Goal: Transaction & Acquisition: Complete application form

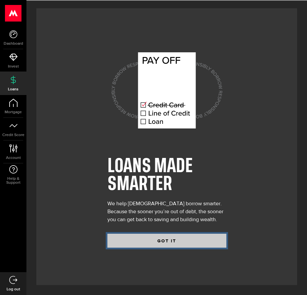
drag, startPoint x: 165, startPoint y: 244, endPoint x: 169, endPoint y: 244, distance: 3.7
click at [167, 244] on button "GOT IT" at bounding box center [167, 241] width 119 height 14
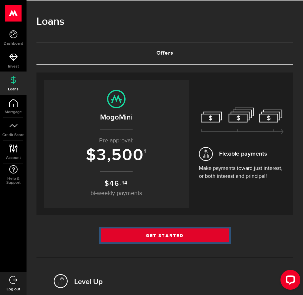
click at [169, 228] on link "Get Started" at bounding box center [165, 235] width 128 height 14
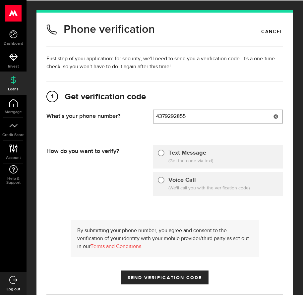
type input "4379292855"
click at [161, 151] on input "Text Message" at bounding box center [161, 152] width 7 height 7
radio input "true"
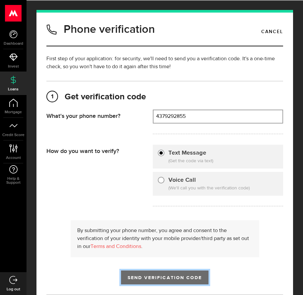
click at [194, 278] on span "Send Verification Code" at bounding box center [164, 277] width 74 height 5
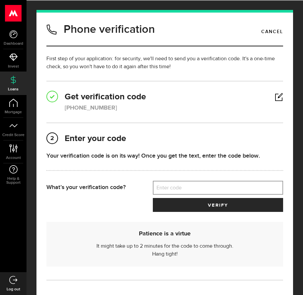
click at [161, 183] on label "Enter code" at bounding box center [218, 188] width 130 height 14
click at [161, 183] on input "Enter code" at bounding box center [218, 188] width 130 height 14
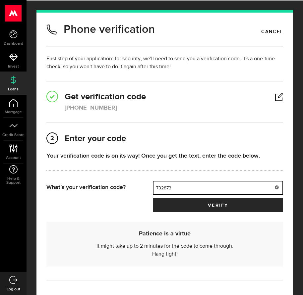
click at [153, 198] on button "verify" at bounding box center [218, 205] width 130 height 14
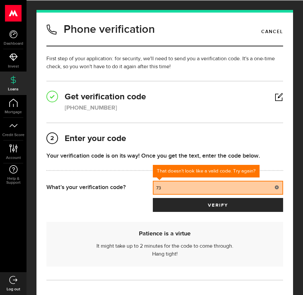
type input "7"
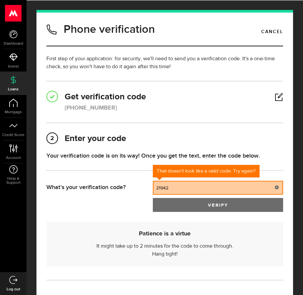
type input "21942"
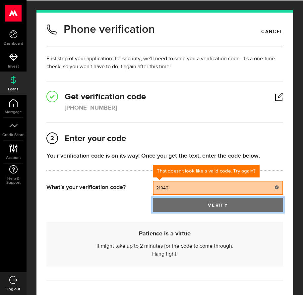
click at [206, 204] on button "verify" at bounding box center [218, 205] width 130 height 14
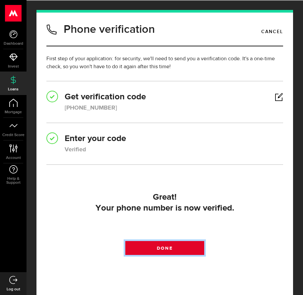
click at [186, 248] on link "Done" at bounding box center [164, 248] width 79 height 14
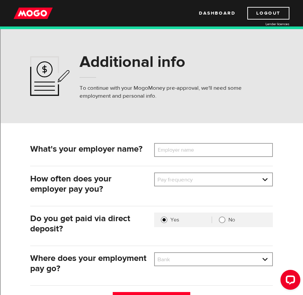
click at [174, 151] on label "Employer name" at bounding box center [180, 150] width 53 height 14
click at [174, 151] on input "Employer name" at bounding box center [213, 150] width 118 height 14
click at [191, 150] on label "Employer name" at bounding box center [180, 150] width 53 height 14
click at [191, 150] on input "Employer name" at bounding box center [213, 150] width 118 height 14
type input "r"
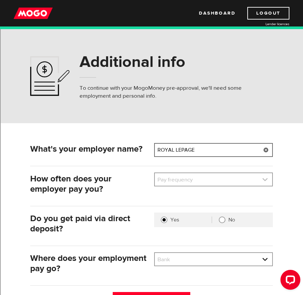
type input "ROYAL LEPAGE"
click at [189, 179] on link at bounding box center [213, 179] width 117 height 13
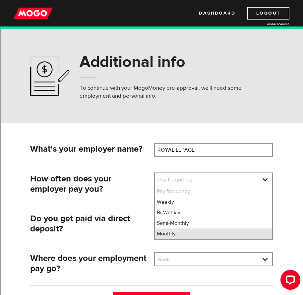
click at [179, 235] on li "Monthly" at bounding box center [213, 233] width 117 height 11
select select "4"
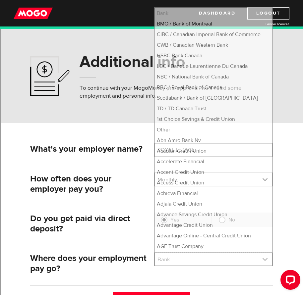
click at [195, 258] on link at bounding box center [213, 259] width 117 height 13
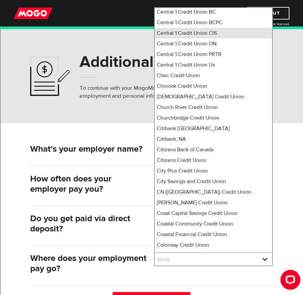
scroll to position [793, 0]
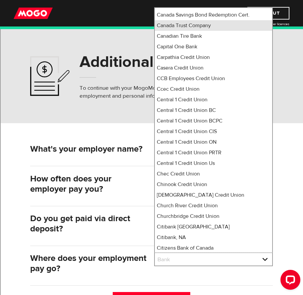
click at [186, 30] on li "Canada Trust Company" at bounding box center [213, 25] width 117 height 11
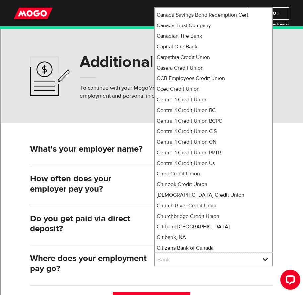
select select "75"
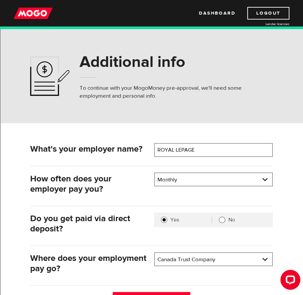
click at [151, 218] on div "Do you get paid via direct deposit?" at bounding box center [89, 225] width 124 height 26
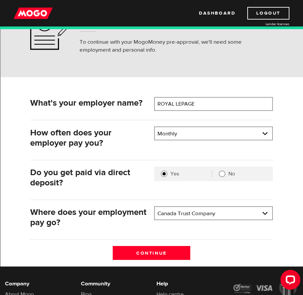
scroll to position [99, 0]
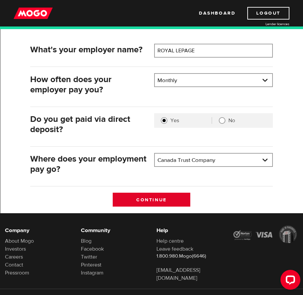
click at [163, 199] on input "Continue" at bounding box center [151, 200] width 77 height 14
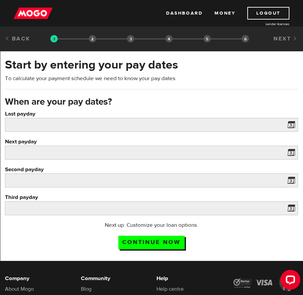
drag, startPoint x: 287, startPoint y: 127, endPoint x: 283, endPoint y: 127, distance: 4.0
click at [286, 127] on span at bounding box center [289, 125] width 10 height 11
click at [288, 125] on span at bounding box center [289, 125] width 10 height 11
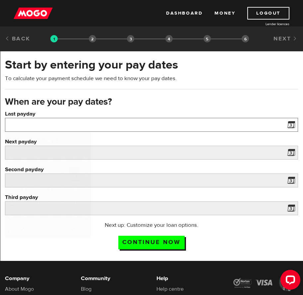
click at [117, 120] on input "Last payday" at bounding box center [151, 125] width 293 height 14
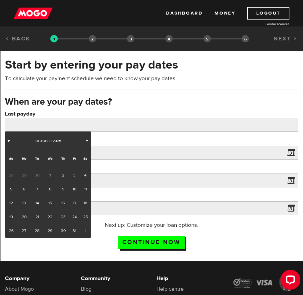
click at [8, 139] on span "Prev" at bounding box center [8, 140] width 5 height 5
click at [36, 230] on link "30" at bounding box center [37, 231] width 12 height 14
type input "[DATE]"
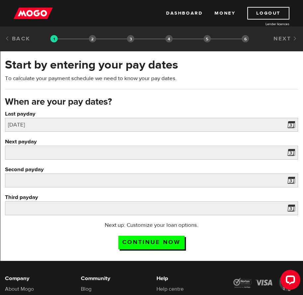
drag, startPoint x: 291, startPoint y: 153, endPoint x: 278, endPoint y: 151, distance: 13.7
click at [291, 153] on span at bounding box center [289, 153] width 10 height 11
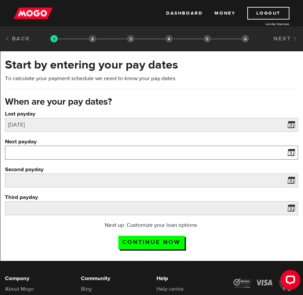
drag, startPoint x: 48, startPoint y: 152, endPoint x: 45, endPoint y: 152, distance: 3.4
click at [47, 152] on input "Next payday" at bounding box center [151, 153] width 293 height 14
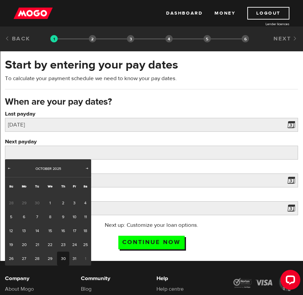
click at [62, 256] on link "30" at bounding box center [63, 259] width 12 height 14
type input "2025/10/30"
type input "2025/11/29"
type input "2025/12/29"
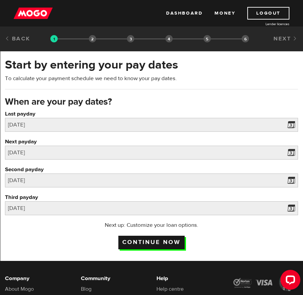
click at [147, 238] on input "Continue now" at bounding box center [151, 243] width 66 height 14
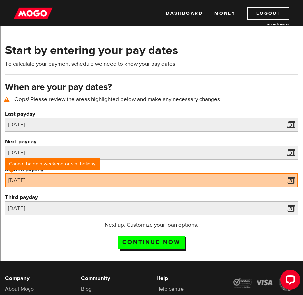
scroll to position [30, 0]
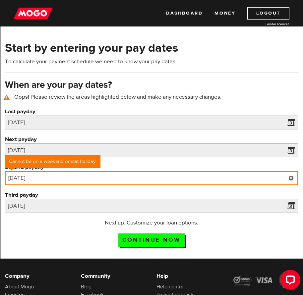
click at [69, 181] on input "2025/11/29" at bounding box center [151, 178] width 293 height 14
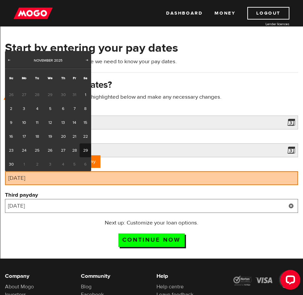
click at [36, 204] on input "2025/12/29" at bounding box center [151, 206] width 293 height 14
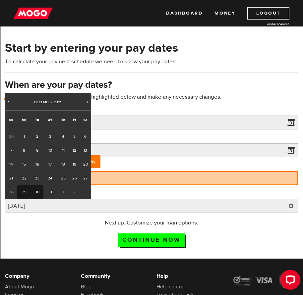
click at [33, 192] on link "30" at bounding box center [37, 192] width 12 height 14
type input "2025/12/30"
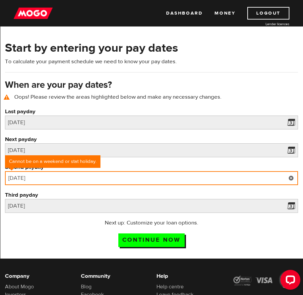
click at [34, 179] on input "2025/11/29" at bounding box center [151, 178] width 293 height 14
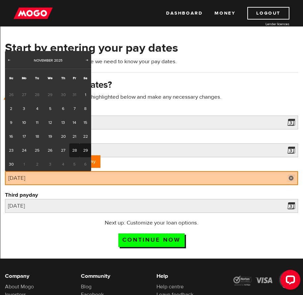
click at [74, 149] on link "28" at bounding box center [74, 150] width 10 height 14
type input "2025/11/28"
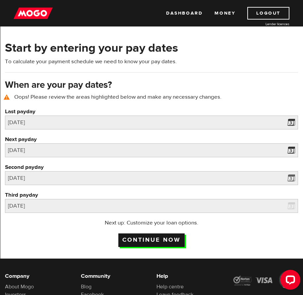
click at [141, 240] on input "Continue now" at bounding box center [151, 240] width 66 height 14
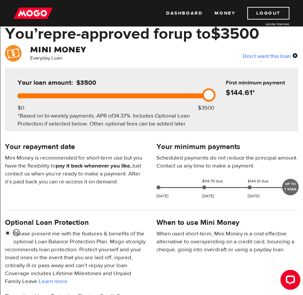
scroll to position [132, 0]
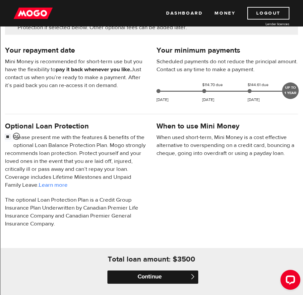
click at [169, 276] on input "Continue" at bounding box center [152, 276] width 91 height 13
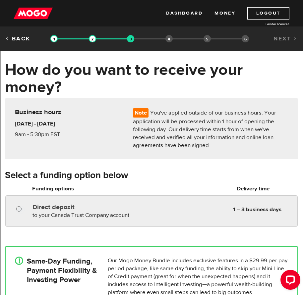
radio input "true"
click at [18, 211] on input "Direct deposit" at bounding box center [20, 210] width 8 height 8
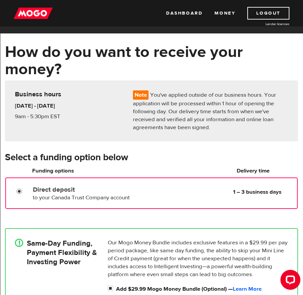
scroll to position [33, 0]
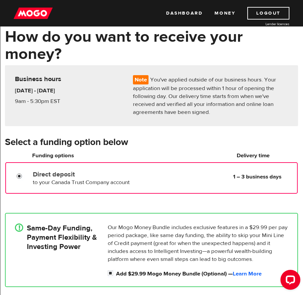
drag, startPoint x: 18, startPoint y: 174, endPoint x: 21, endPoint y: 179, distance: 5.5
click at [19, 173] on input "Direct deposit" at bounding box center [21, 177] width 8 height 8
click at [51, 247] on h4 "Same-Day Funding, Payment Flexibility & Investing Power" at bounding box center [62, 237] width 70 height 28
click at [27, 238] on h4 "Same-Day Funding, Payment Flexibility & Investing Power" at bounding box center [62, 237] width 70 height 28
click at [110, 273] on input "Add $29.99 Mogo Money Bundle (Optional) — Learn More" at bounding box center [112, 274] width 8 height 8
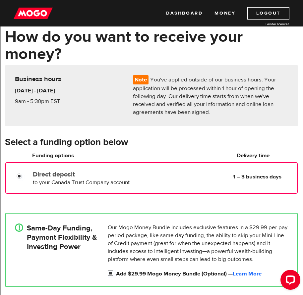
checkbox input "false"
radio input "false"
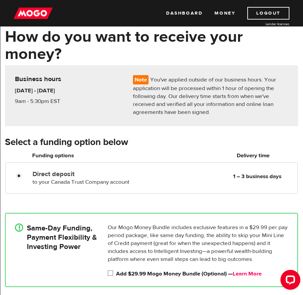
click at [253, 272] on link "Learn More" at bounding box center [246, 273] width 29 height 7
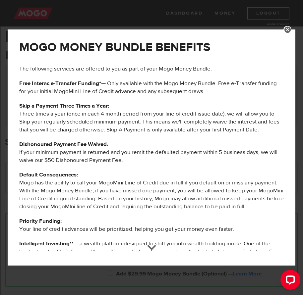
click at [286, 26] on div "MOGO MONEY BUNDLE BENEFITS The following services are offered to you as part of…" at bounding box center [151, 147] width 303 height 295
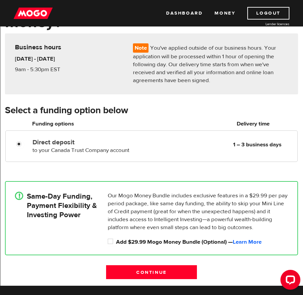
scroll to position [132, 0]
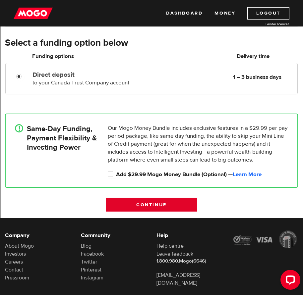
click at [141, 203] on input "Continue" at bounding box center [151, 205] width 91 height 14
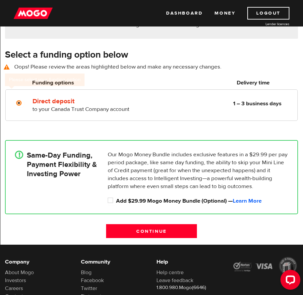
scroll to position [120, 0]
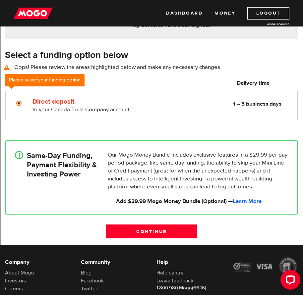
drag, startPoint x: 26, startPoint y: 159, endPoint x: 26, endPoint y: 162, distance: 3.3
click at [26, 161] on div "!" at bounding box center [21, 176] width 12 height 50
click at [20, 155] on div "!" at bounding box center [19, 155] width 8 height 8
click at [21, 155] on div "!" at bounding box center [19, 155] width 8 height 8
click at [111, 199] on input "Add $29.99 Mogo Money Bundle (Optional) — Learn More" at bounding box center [112, 201] width 8 height 8
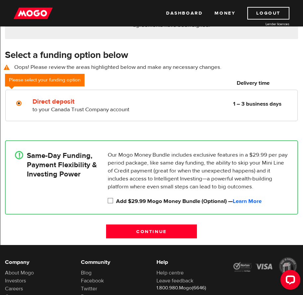
checkbox input "true"
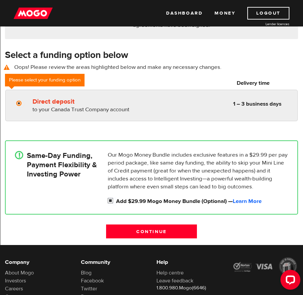
radio input "true"
click at [19, 105] on input "Direct deposit" at bounding box center [20, 104] width 8 height 8
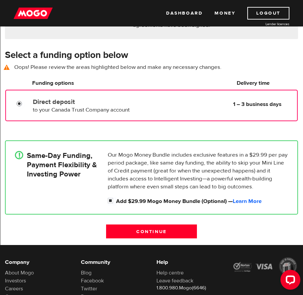
click at [17, 107] on input "Direct deposit" at bounding box center [21, 104] width 8 height 8
click at [20, 101] on input "Direct deposit" at bounding box center [21, 104] width 8 height 8
click at [24, 146] on div "! Same-Day Funding, Payment Flexibility & Investing Power Our Mogo Money Bundle…" at bounding box center [151, 177] width 293 height 74
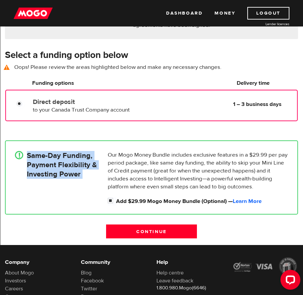
drag, startPoint x: 24, startPoint y: 146, endPoint x: 37, endPoint y: 153, distance: 14.7
click at [33, 152] on div "! Same-Day Funding, Payment Flexibility & Investing Power Our Mogo Money Bundle…" at bounding box center [151, 177] width 293 height 74
click at [69, 195] on div "! Same-Day Funding, Payment Flexibility & Investing Power" at bounding box center [58, 176] width 93 height 50
click at [67, 196] on div "! Same-Day Funding, Payment Flexibility & Investing Power" at bounding box center [58, 176] width 93 height 50
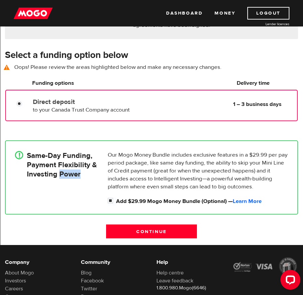
click at [66, 196] on div "! Same-Day Funding, Payment Flexibility & Investing Power" at bounding box center [58, 176] width 93 height 50
click at [8, 141] on div "! Same-Day Funding, Payment Flexibility & Investing Power Our Mogo Money Bundle…" at bounding box center [151, 177] width 293 height 74
drag, startPoint x: 15, startPoint y: 101, endPoint x: 55, endPoint y: 137, distance: 53.9
click at [16, 101] on div at bounding box center [21, 104] width 29 height 8
click at [108, 198] on input "Add $29.99 Mogo Money Bundle (Optional) — Learn More" at bounding box center [112, 201] width 8 height 8
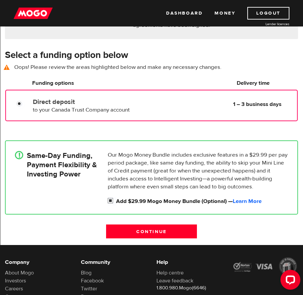
checkbox input "false"
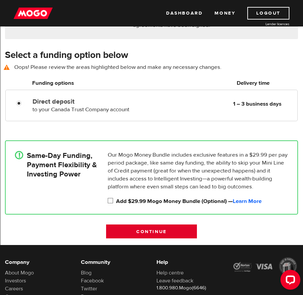
click at [142, 235] on input "Continue" at bounding box center [151, 231] width 91 height 14
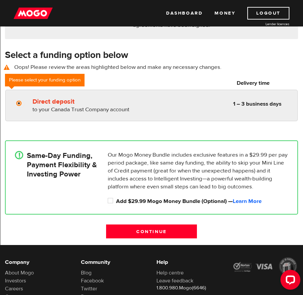
radio input "true"
click at [47, 104] on label "Direct deposit" at bounding box center [85, 102] width 106 height 8
click at [24, 104] on input "Direct deposit" at bounding box center [20, 104] width 8 height 8
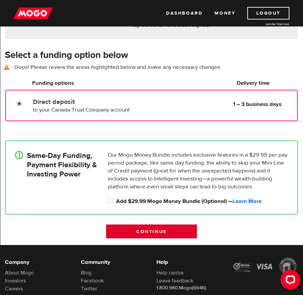
drag, startPoint x: 136, startPoint y: 226, endPoint x: 131, endPoint y: 229, distance: 5.8
click at [135, 226] on input "Continue" at bounding box center [151, 231] width 91 height 14
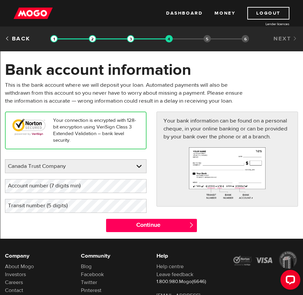
click at [93, 185] on label "Account number (7 digits min)" at bounding box center [49, 186] width 89 height 14
